Goal: Task Accomplishment & Management: Manage account settings

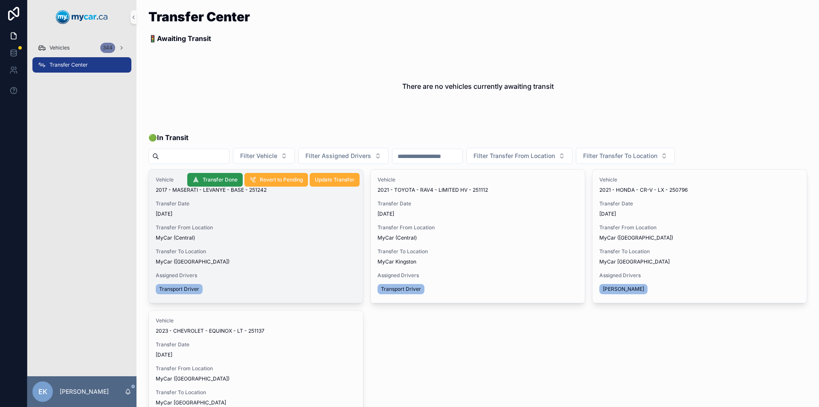
click at [218, 177] on span "Transfer Done" at bounding box center [220, 179] width 35 height 7
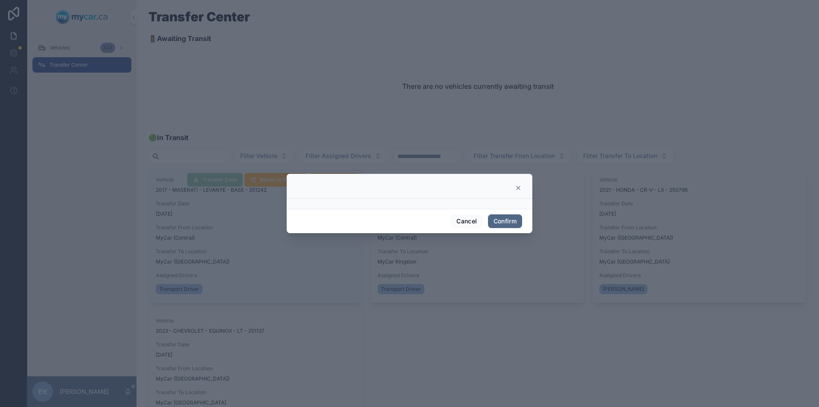
click at [503, 220] on button "Confirm" at bounding box center [505, 221] width 34 height 14
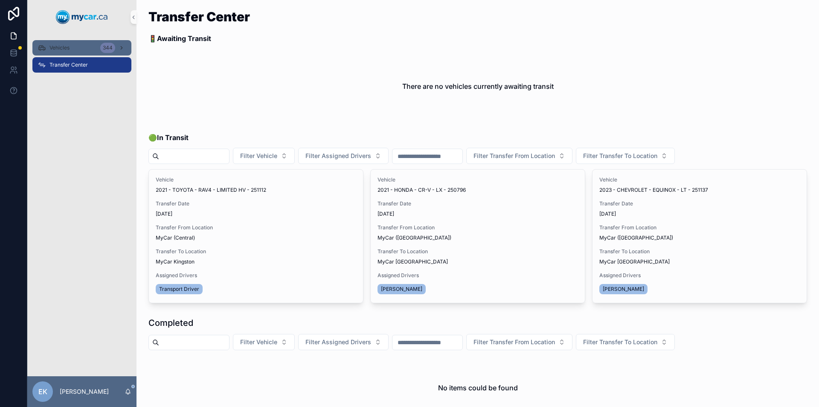
click at [62, 49] on span "Vehicles" at bounding box center [59, 47] width 20 height 7
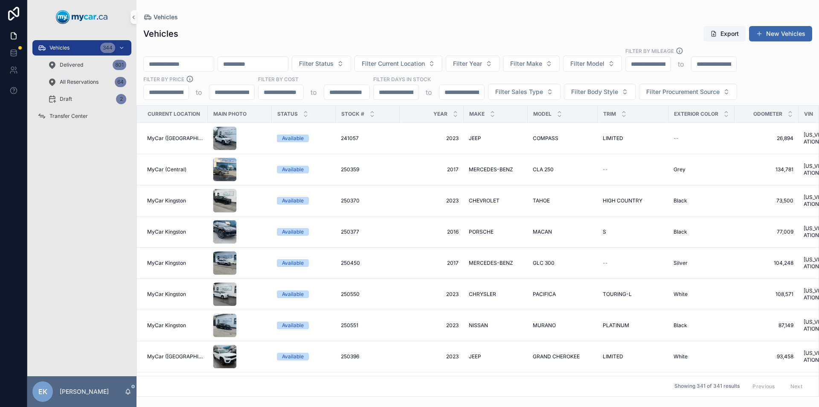
click at [163, 61] on input "scrollable content" at bounding box center [179, 64] width 70 height 12
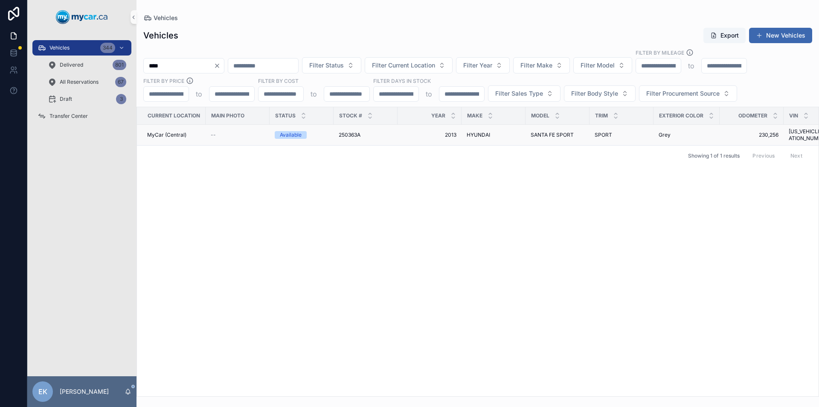
type input "****"
click at [348, 131] on span "250363A" at bounding box center [350, 134] width 22 height 7
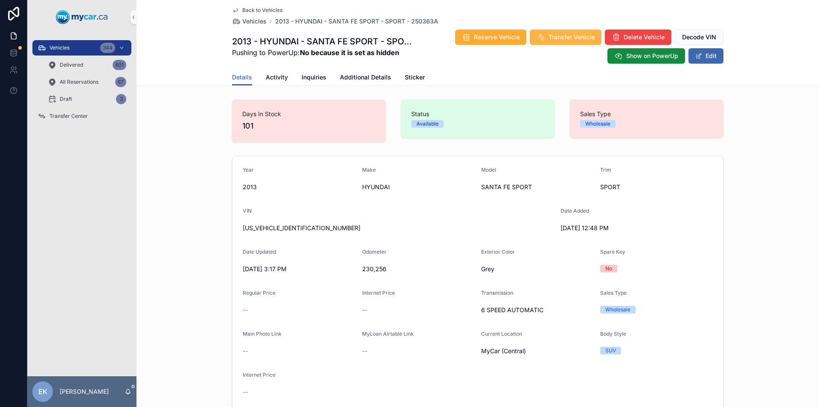
click at [551, 38] on span "Transfer Vehicle" at bounding box center [572, 37] width 46 height 9
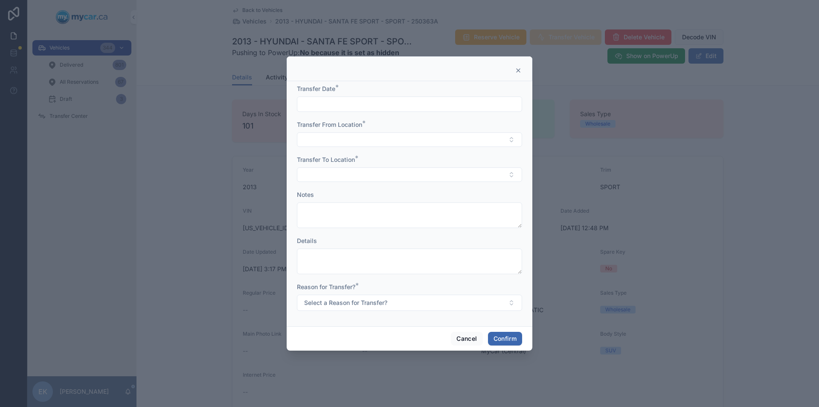
click at [377, 100] on input "text" at bounding box center [409, 104] width 224 height 12
click at [393, 250] on button "30" at bounding box center [393, 249] width 15 height 15
type input "*********"
click at [323, 137] on button "Select Button" at bounding box center [409, 139] width 225 height 15
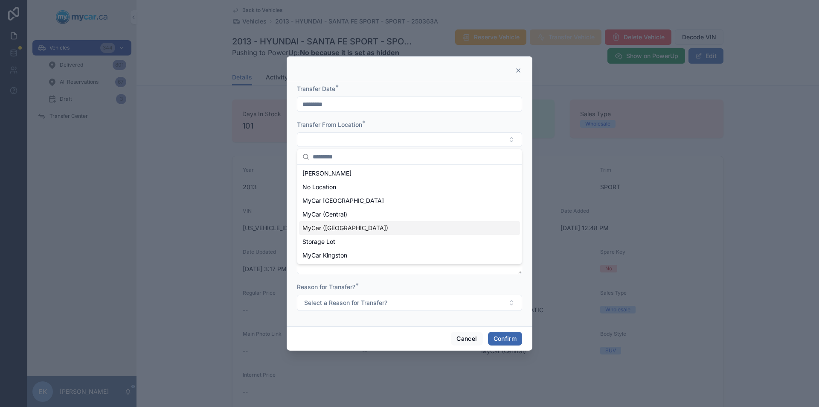
click at [339, 226] on span "MyCar ([GEOGRAPHIC_DATA])" at bounding box center [345, 228] width 86 height 9
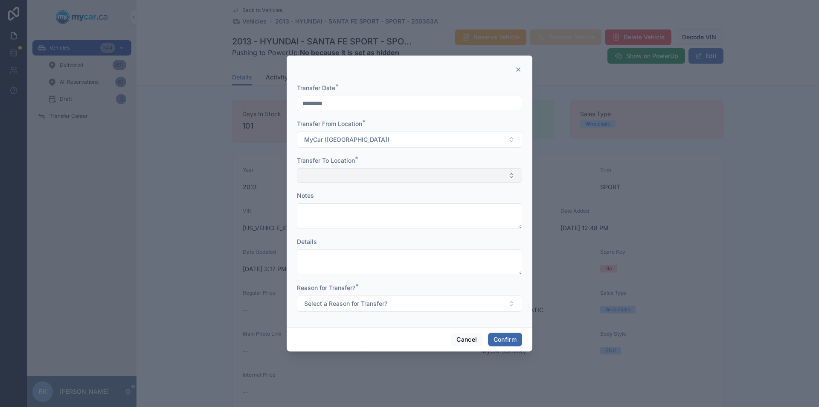
click at [341, 173] on button "Select Button" at bounding box center [409, 175] width 225 height 15
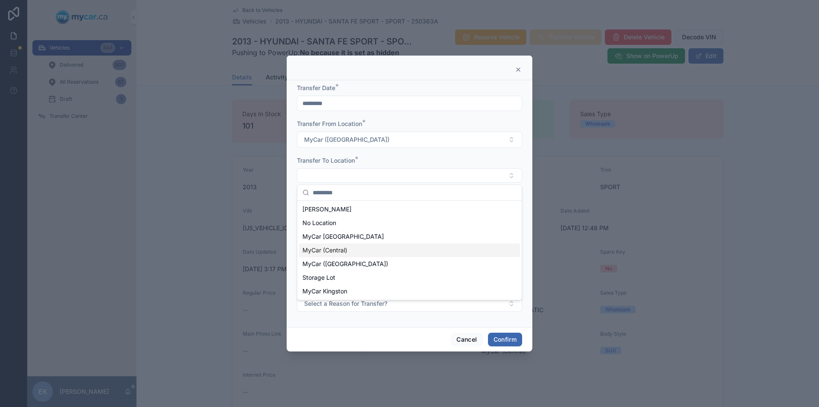
click at [330, 248] on span "MyCar (Central)" at bounding box center [324, 250] width 45 height 9
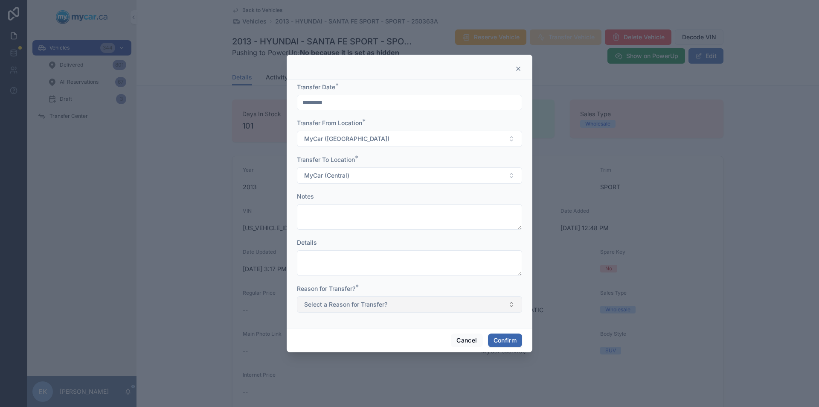
click at [344, 304] on span "Select a Reason for Transfer?" at bounding box center [345, 304] width 83 height 9
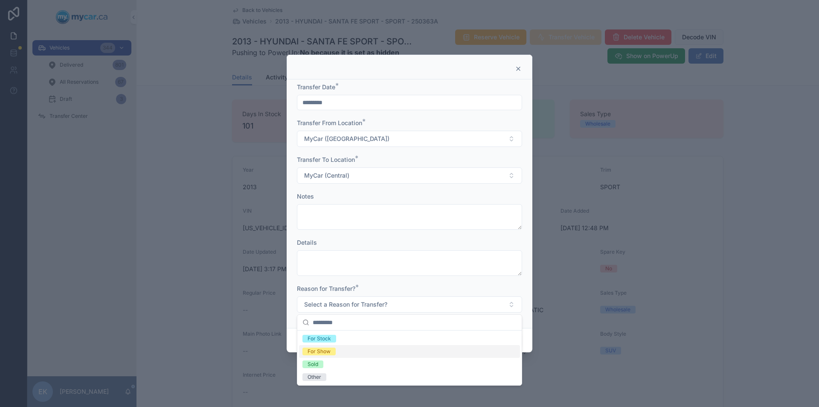
click at [322, 349] on div "For Show" at bounding box center [319, 351] width 23 height 8
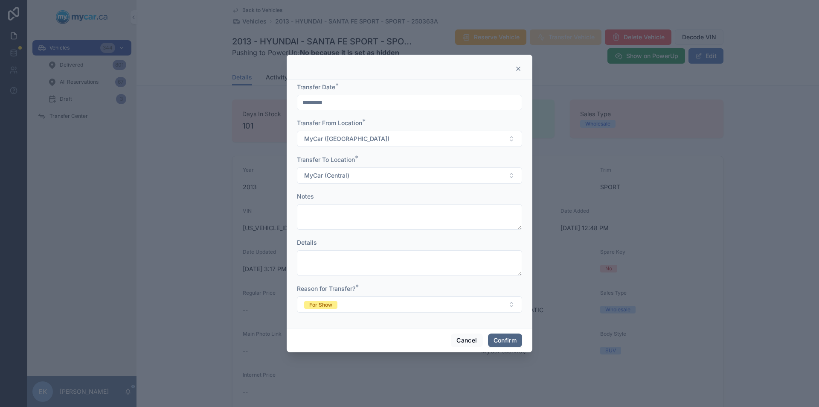
click at [509, 337] on button "Confirm" at bounding box center [505, 340] width 34 height 14
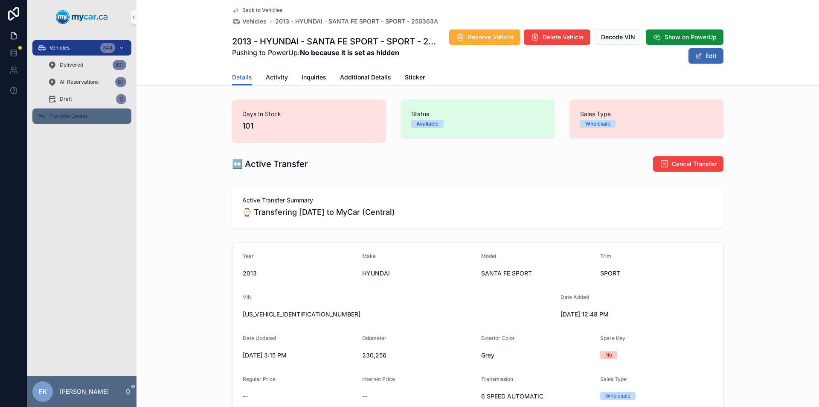
click at [76, 116] on span "Transfer Center" at bounding box center [68, 116] width 38 height 7
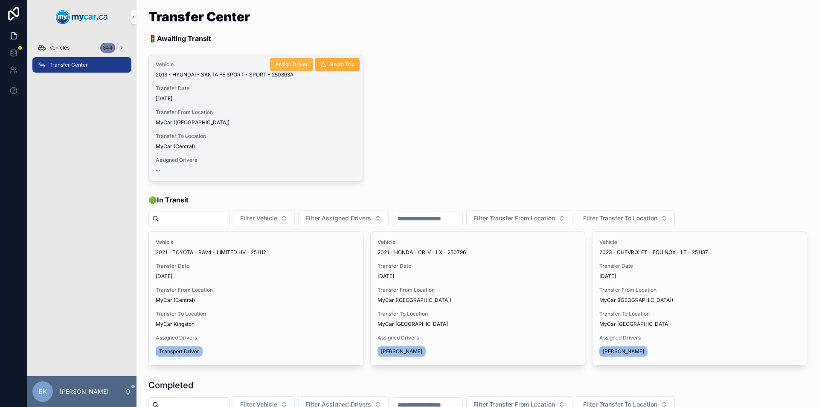
click at [297, 65] on span "Assign Driver" at bounding box center [291, 64] width 33 height 7
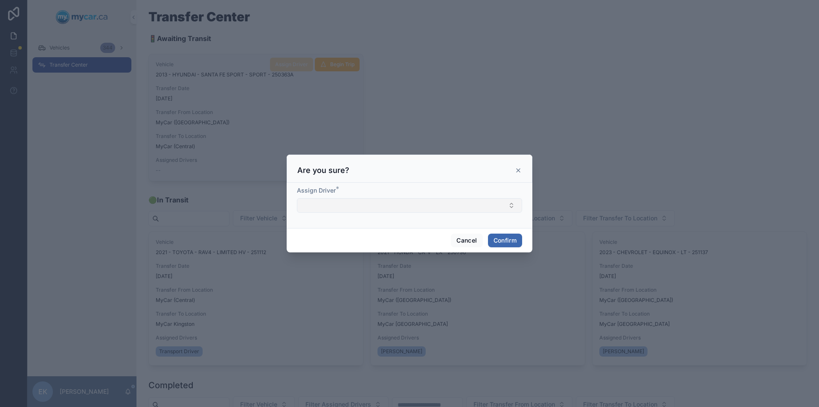
click at [412, 200] on button "Select Button" at bounding box center [409, 205] width 225 height 15
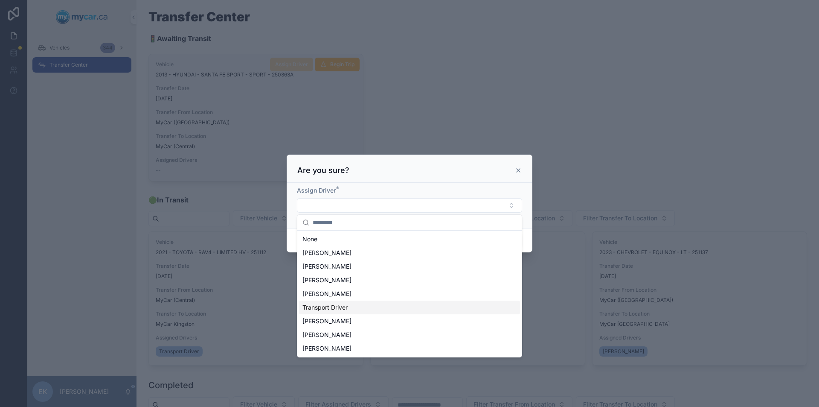
click at [327, 307] on span "Transport Driver" at bounding box center [324, 307] width 45 height 9
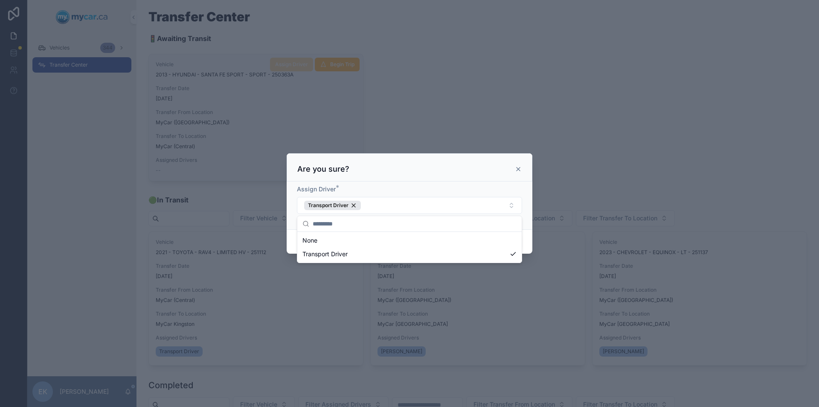
click at [528, 206] on div "Assign Driver * Transport Driver" at bounding box center [410, 205] width 246 height 48
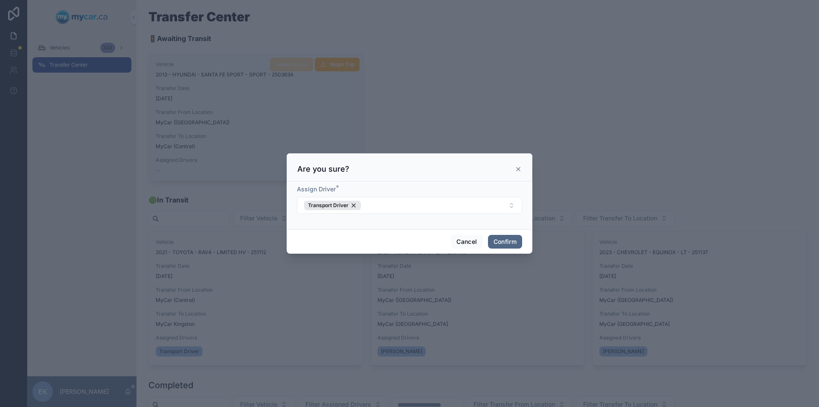
click at [498, 243] on button "Confirm" at bounding box center [505, 242] width 34 height 14
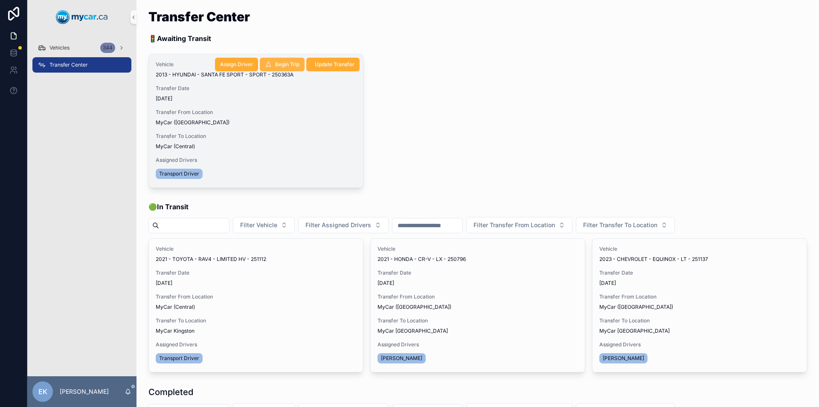
click at [279, 60] on button "Begin Trip" at bounding box center [282, 65] width 45 height 14
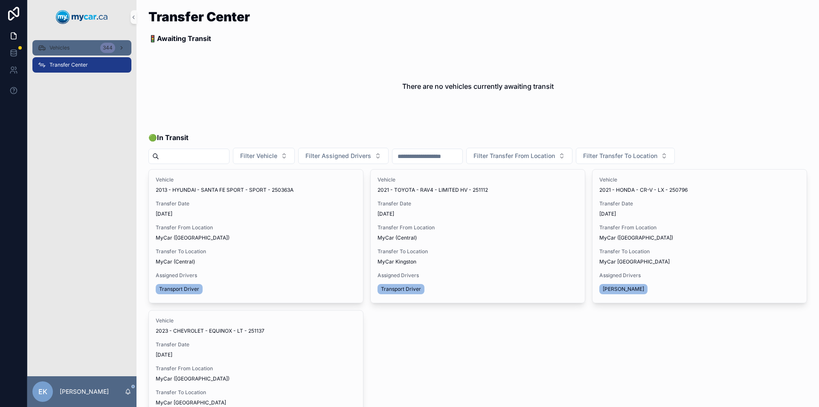
click at [73, 50] on div "Vehicles 344" at bounding box center [82, 48] width 89 height 14
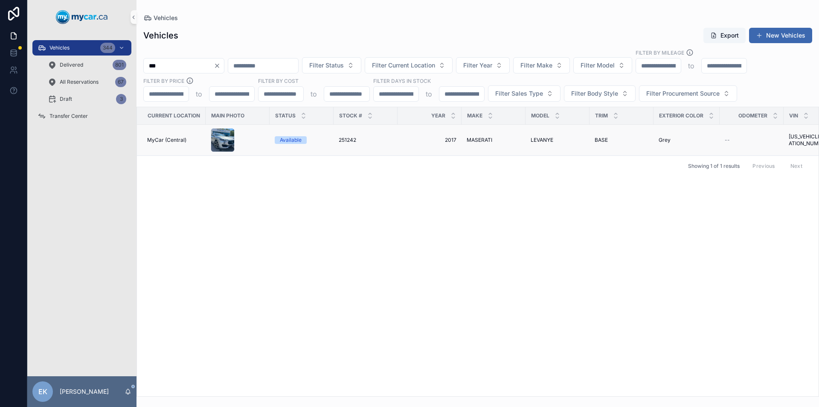
type input "***"
click at [351, 139] on span "251242" at bounding box center [347, 139] width 17 height 7
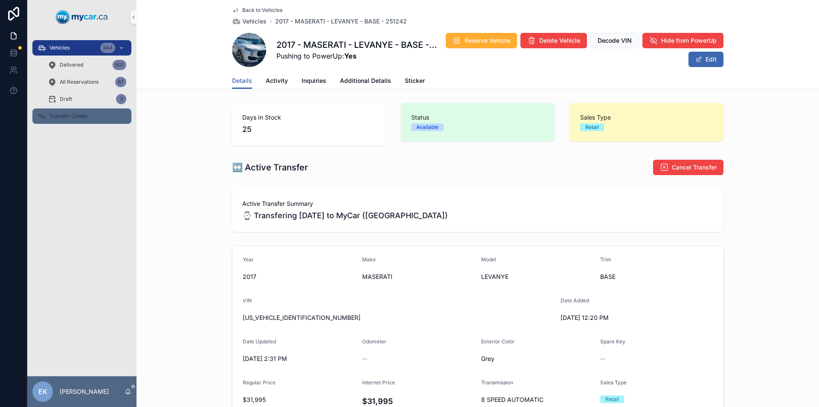
click at [67, 115] on span "Transfer Center" at bounding box center [68, 116] width 38 height 7
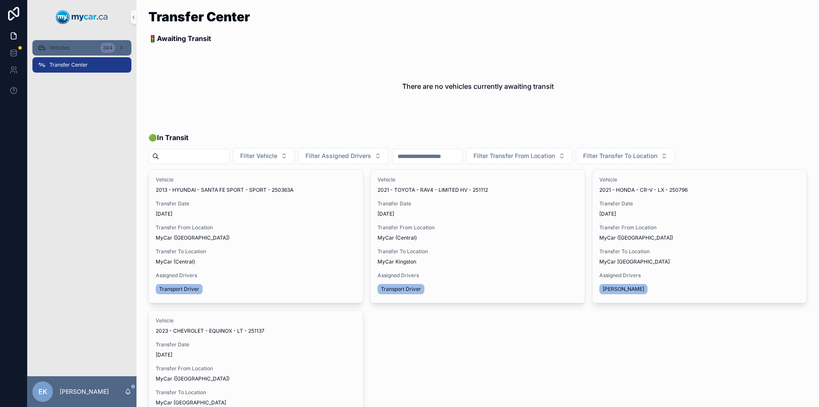
click at [95, 47] on div "Vehicles 344" at bounding box center [82, 48] width 89 height 14
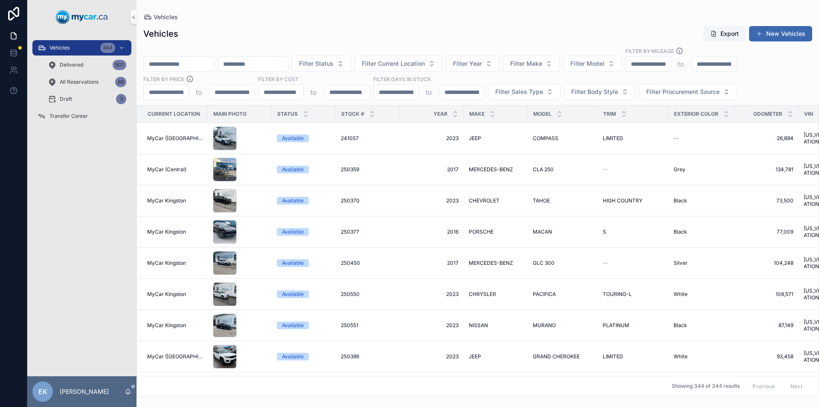
drag, startPoint x: 95, startPoint y: 47, endPoint x: 171, endPoint y: 64, distance: 78.7
click at [171, 64] on input "scrollable content" at bounding box center [179, 64] width 70 height 12
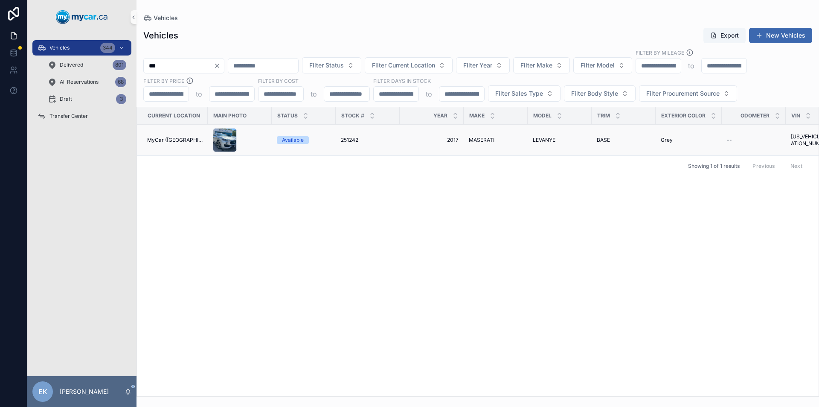
type input "***"
click at [178, 139] on span "MyCar ([GEOGRAPHIC_DATA])" at bounding box center [174, 139] width 55 height 7
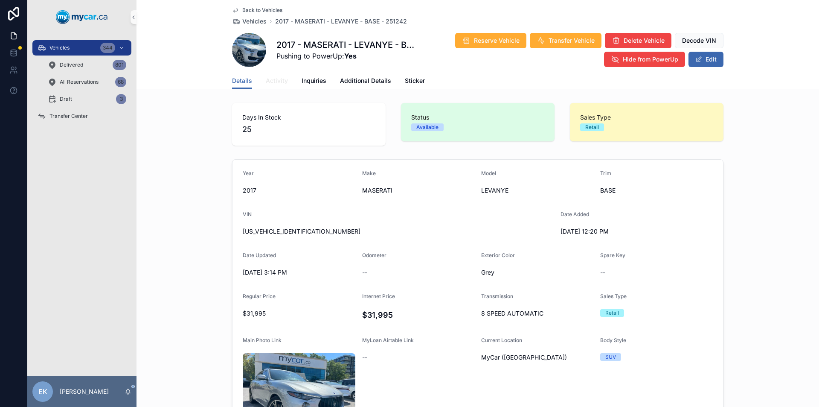
click at [269, 83] on span "Activity" at bounding box center [277, 80] width 22 height 9
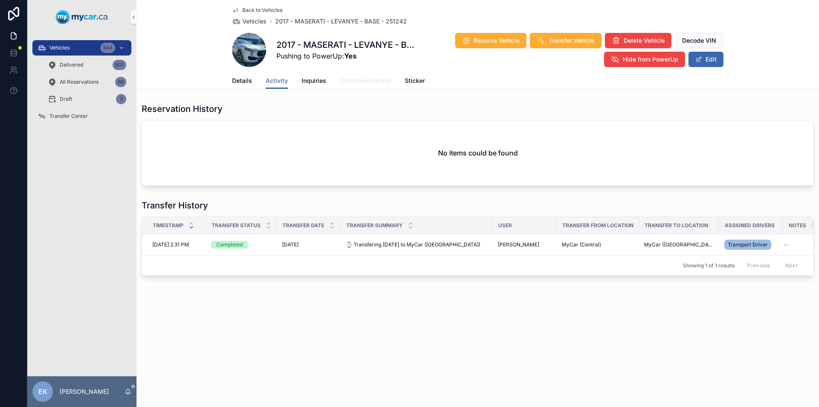
click at [364, 84] on span "Additional Details" at bounding box center [365, 80] width 51 height 9
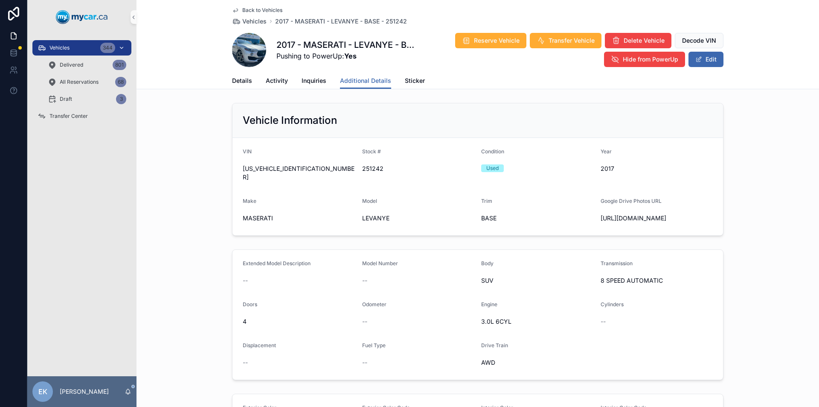
click at [75, 48] on div "Vehicles 344" at bounding box center [82, 48] width 89 height 14
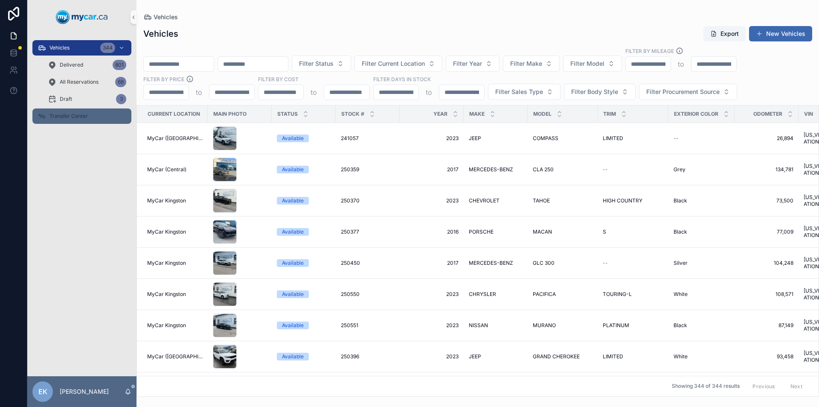
click at [91, 117] on div "Transfer Center" at bounding box center [82, 116] width 89 height 14
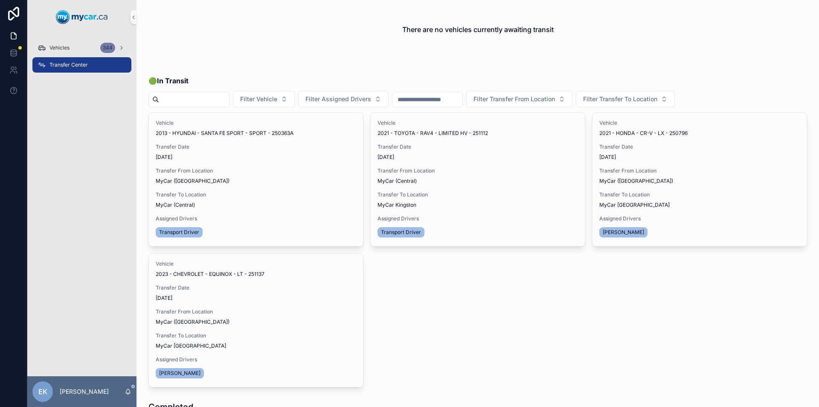
scroll to position [43, 0]
